Goal: Check status: Check status

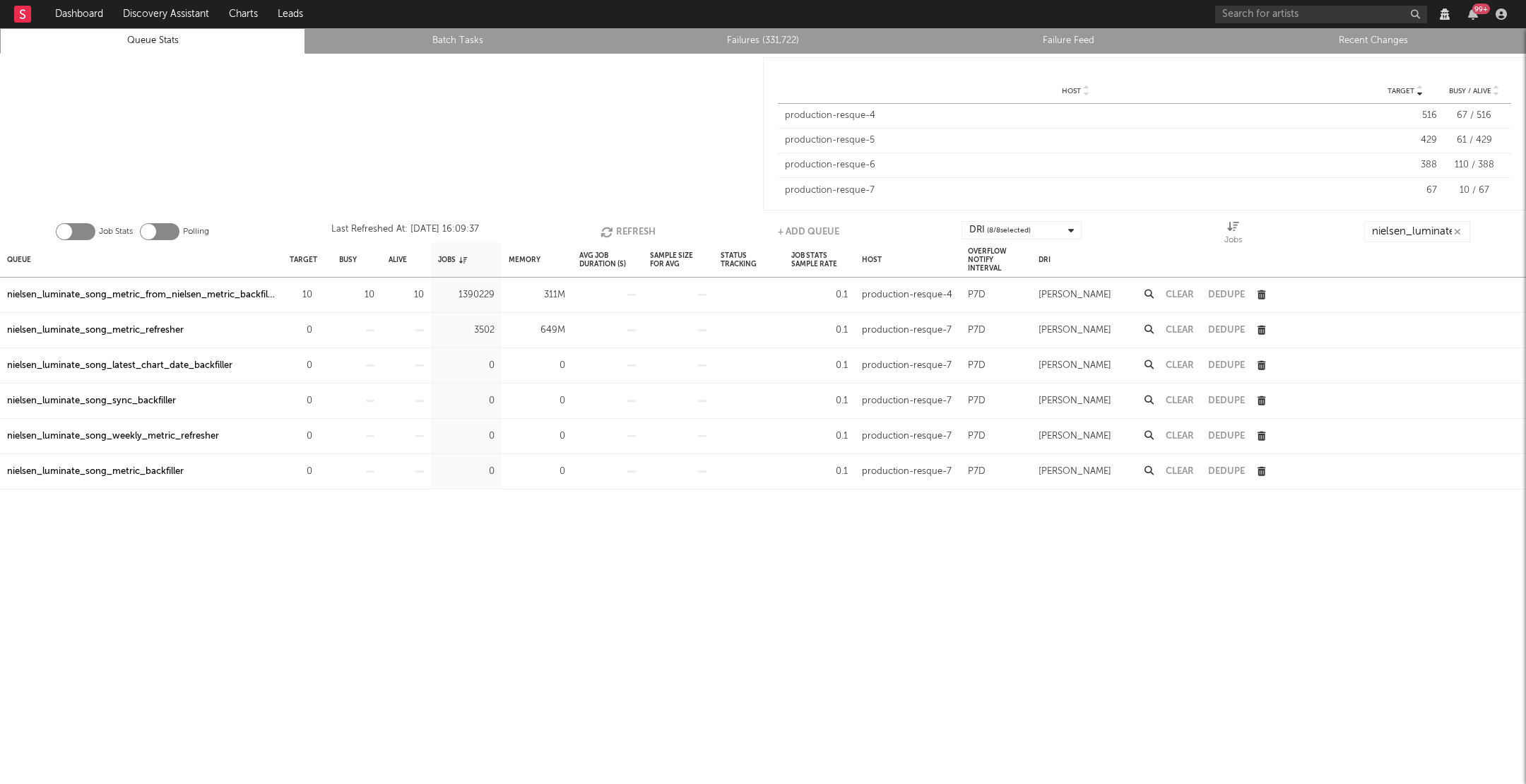
click at [615, 227] on button "Refresh" at bounding box center [628, 231] width 55 height 21
click at [615, 227] on button "Refresh" at bounding box center [626, 231] width 55 height 21
click at [643, 224] on button "Refresh" at bounding box center [627, 231] width 55 height 21
click at [643, 224] on button "Refresh" at bounding box center [627, 231] width 55 height 21
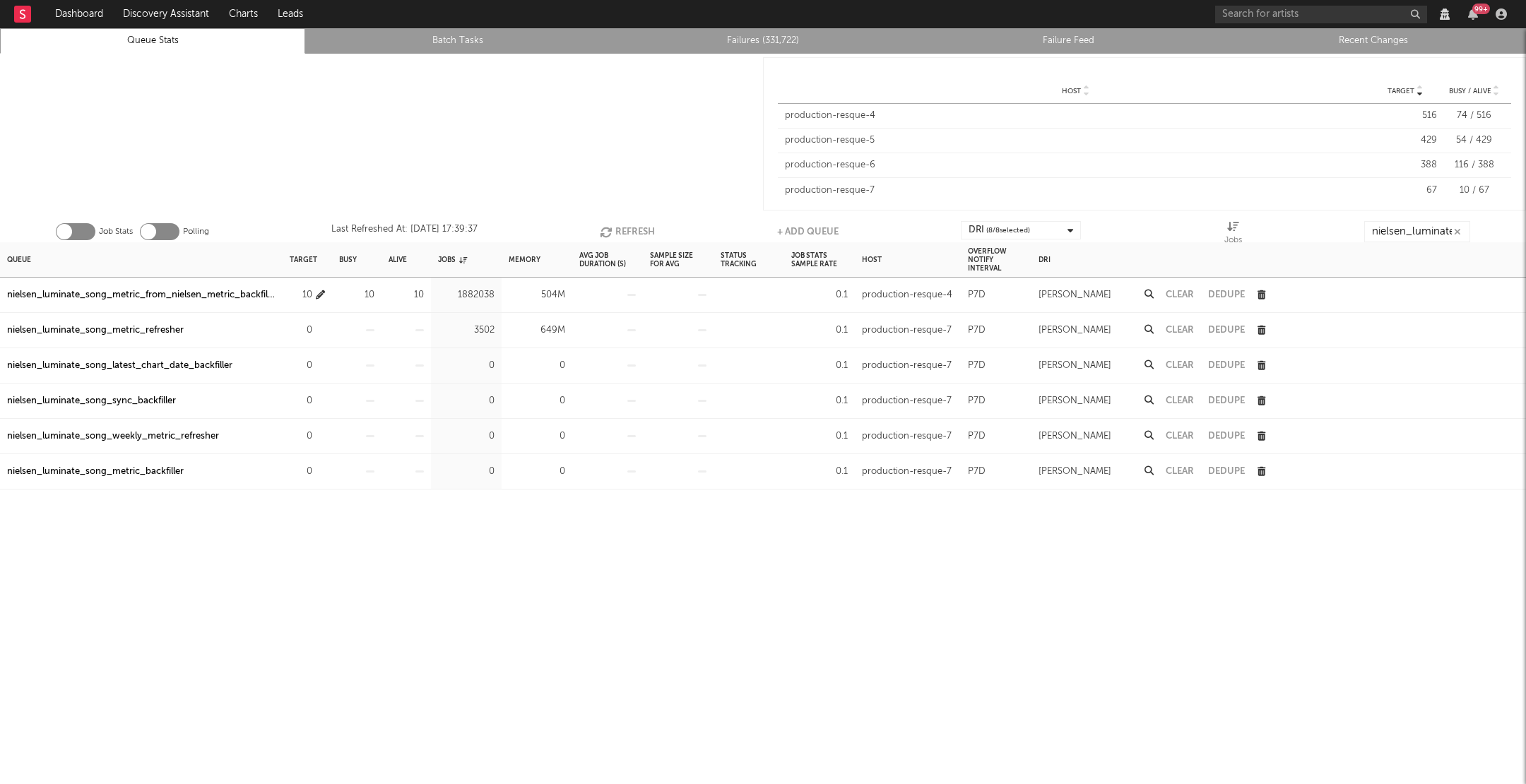
click at [323, 291] on icon "button" at bounding box center [321, 295] width 10 height 10
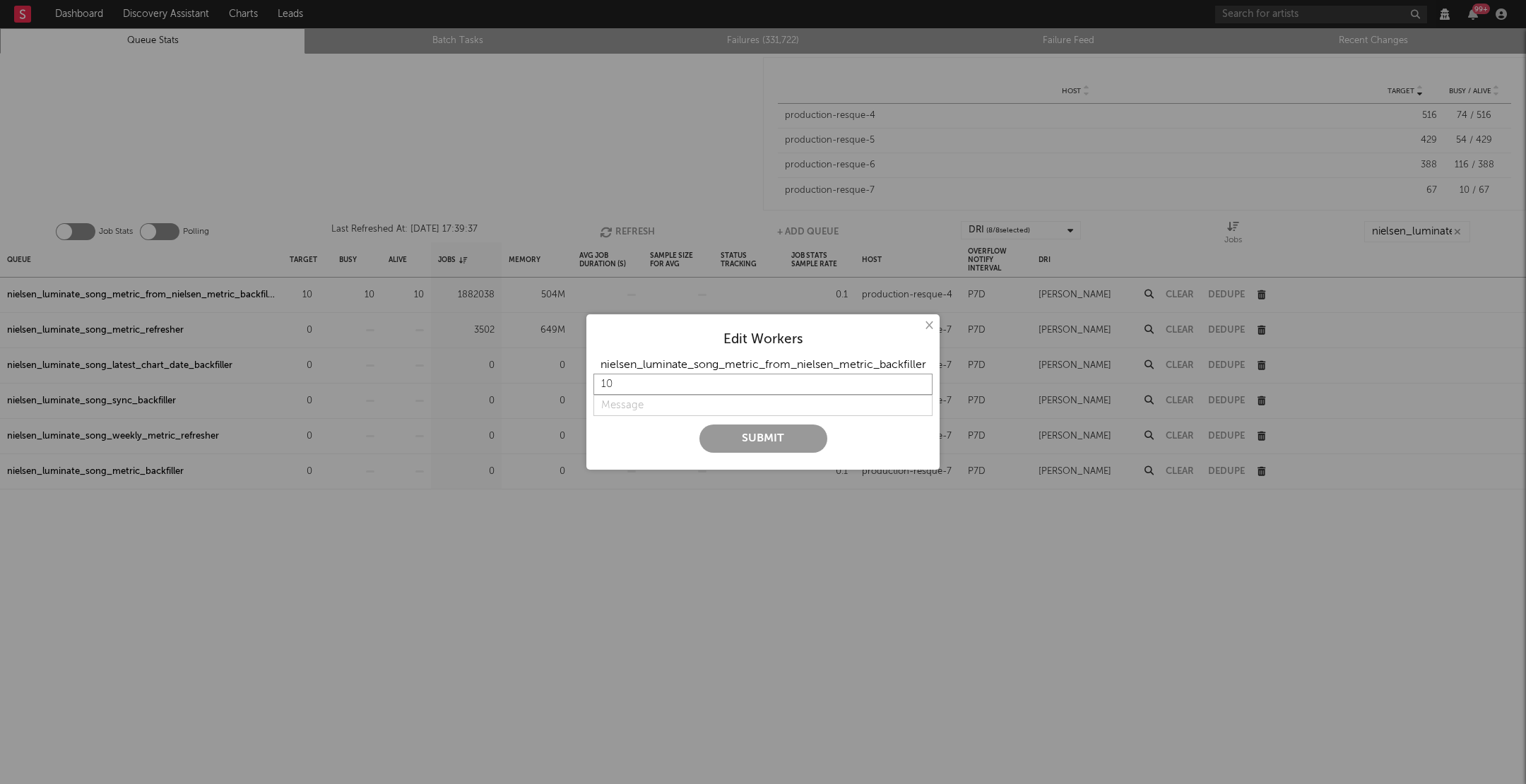
click at [651, 383] on input "10" at bounding box center [763, 384] width 339 height 21
type input "12"
click at [639, 407] on input "string" at bounding box center [763, 405] width 339 height 21
click at [636, 388] on input "12" at bounding box center [763, 384] width 339 height 21
click at [930, 326] on button "×" at bounding box center [929, 326] width 16 height 16
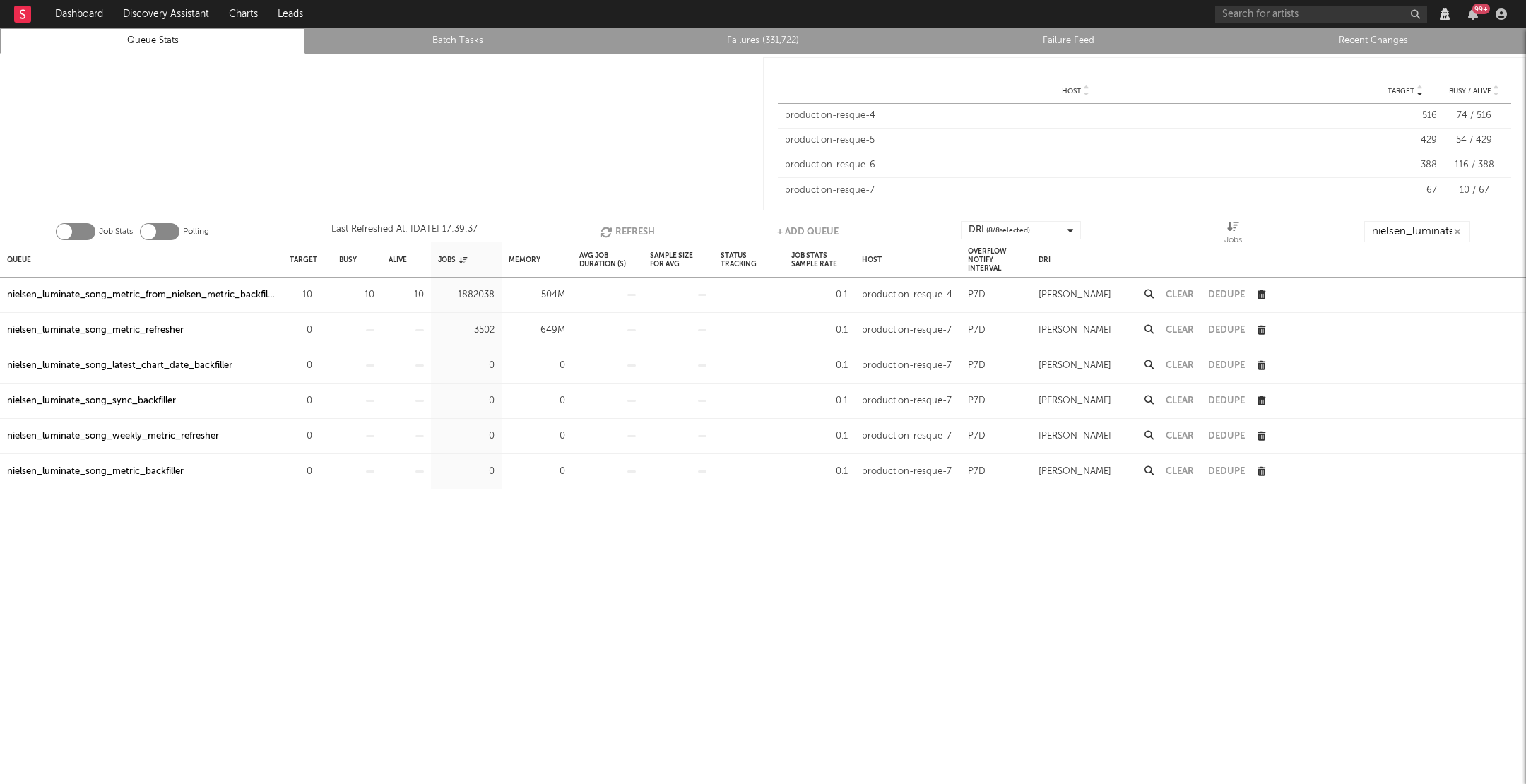
click at [628, 227] on button "Refresh" at bounding box center [627, 231] width 55 height 21
click at [628, 227] on button "Refresh" at bounding box center [628, 231] width 55 height 21
click at [599, 228] on icon "button" at bounding box center [607, 232] width 16 height 12
click at [613, 230] on icon "button" at bounding box center [608, 232] width 16 height 12
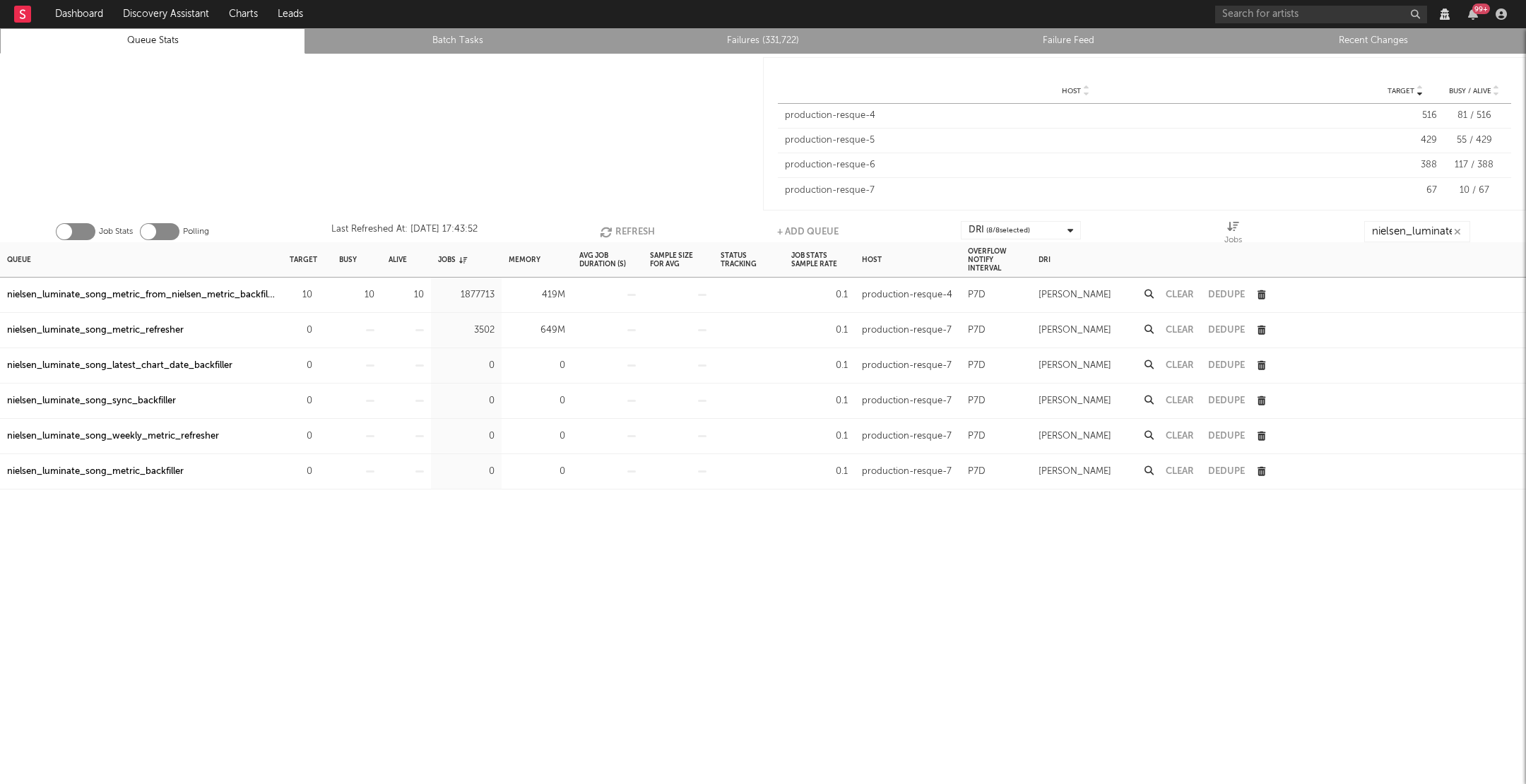
click at [221, 284] on div "nielsen_luminate_song_metric_from_nielsen_metric_backfiller" at bounding box center [141, 295] width 283 height 35
click at [228, 296] on div "nielsen_luminate_song_metric_from_nielsen_metric_backfiller" at bounding box center [141, 295] width 268 height 17
